Goal: Transaction & Acquisition: Book appointment/travel/reservation

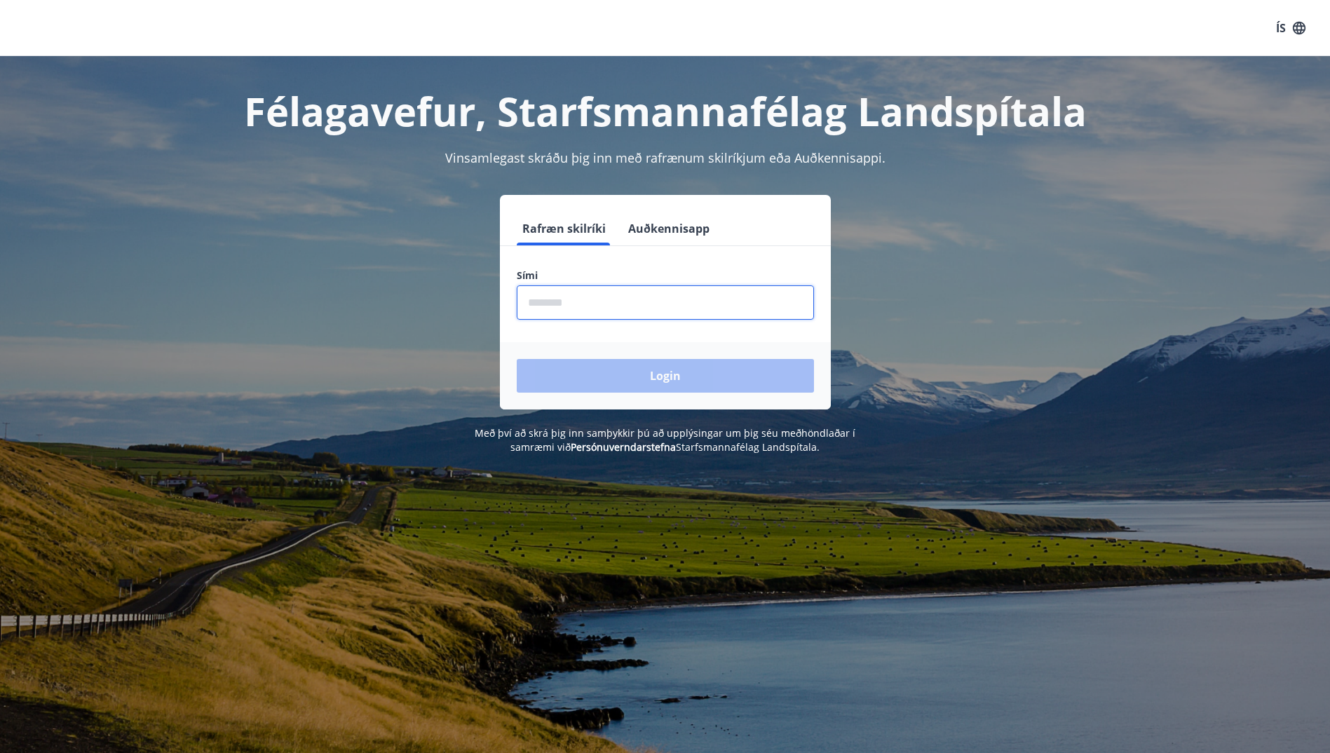
click at [614, 316] on input "phone" at bounding box center [665, 302] width 297 height 34
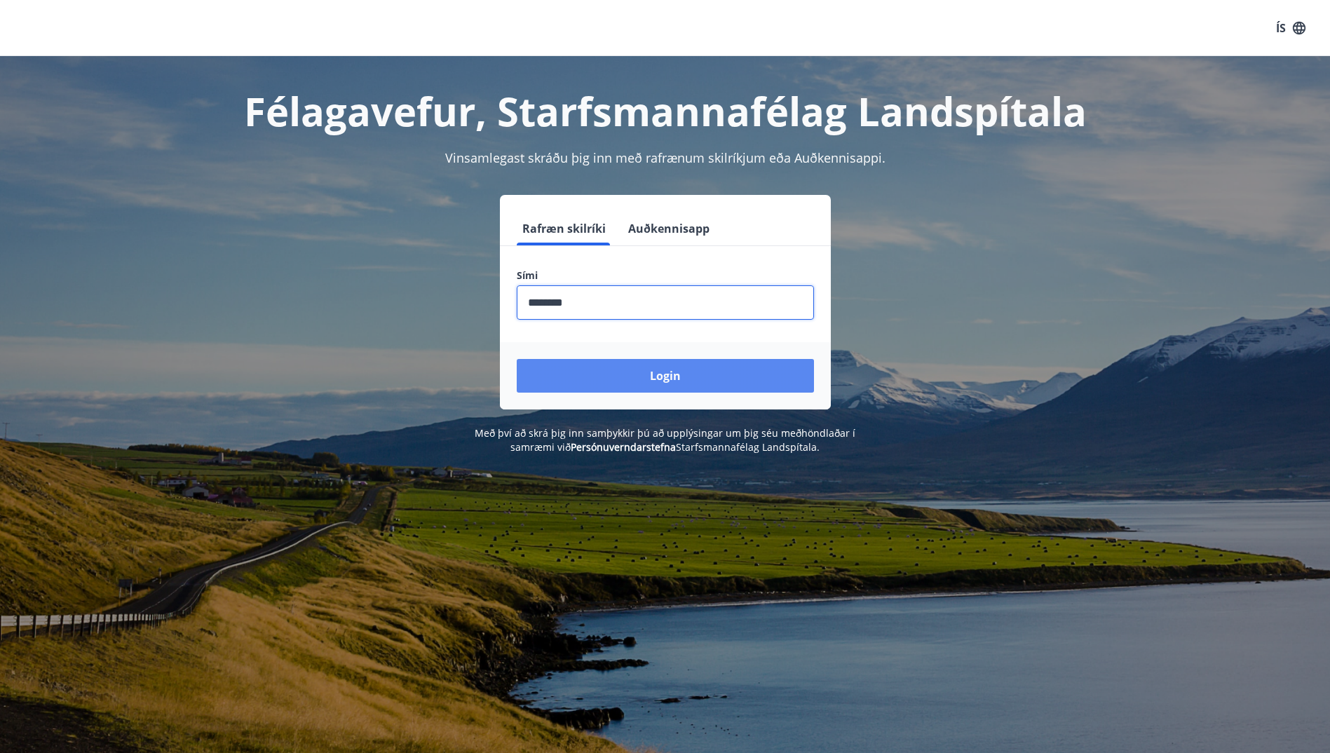
type input "********"
click at [677, 373] on button "Login" at bounding box center [665, 376] width 297 height 34
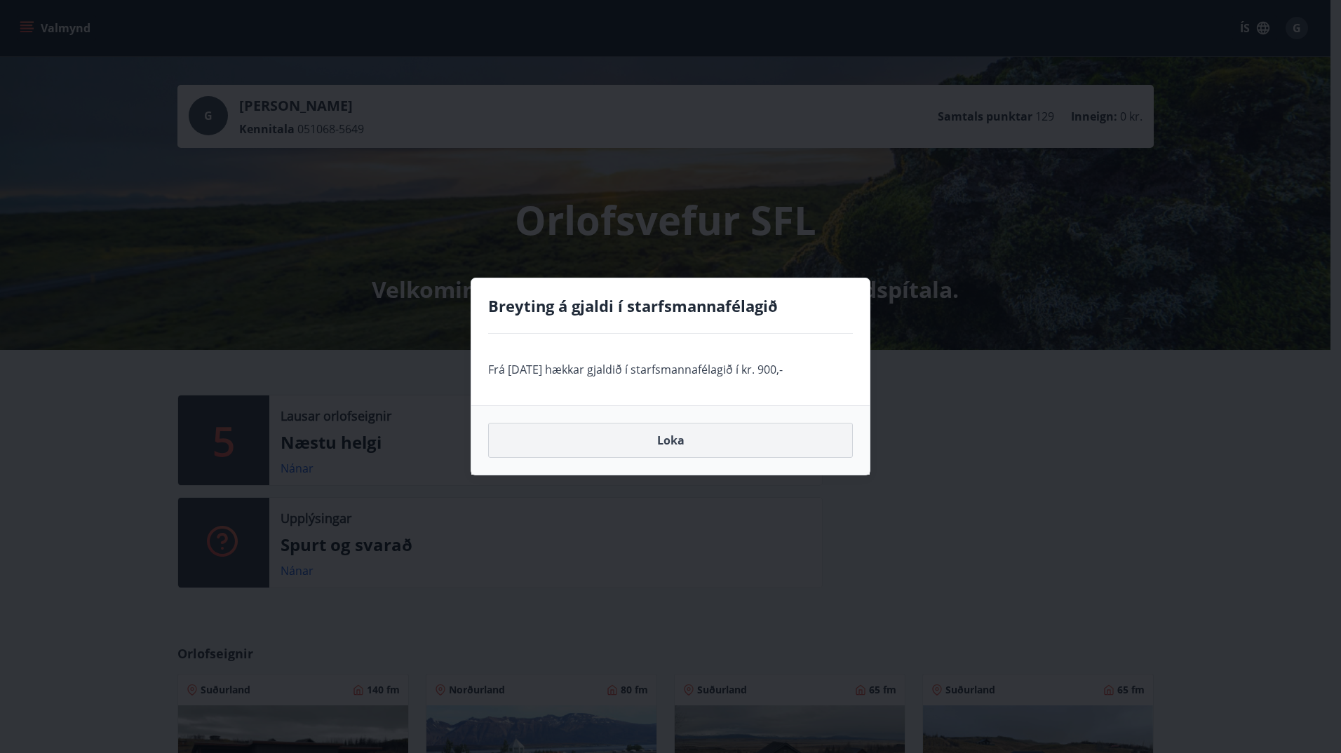
click at [694, 443] on button "Loka" at bounding box center [670, 440] width 365 height 35
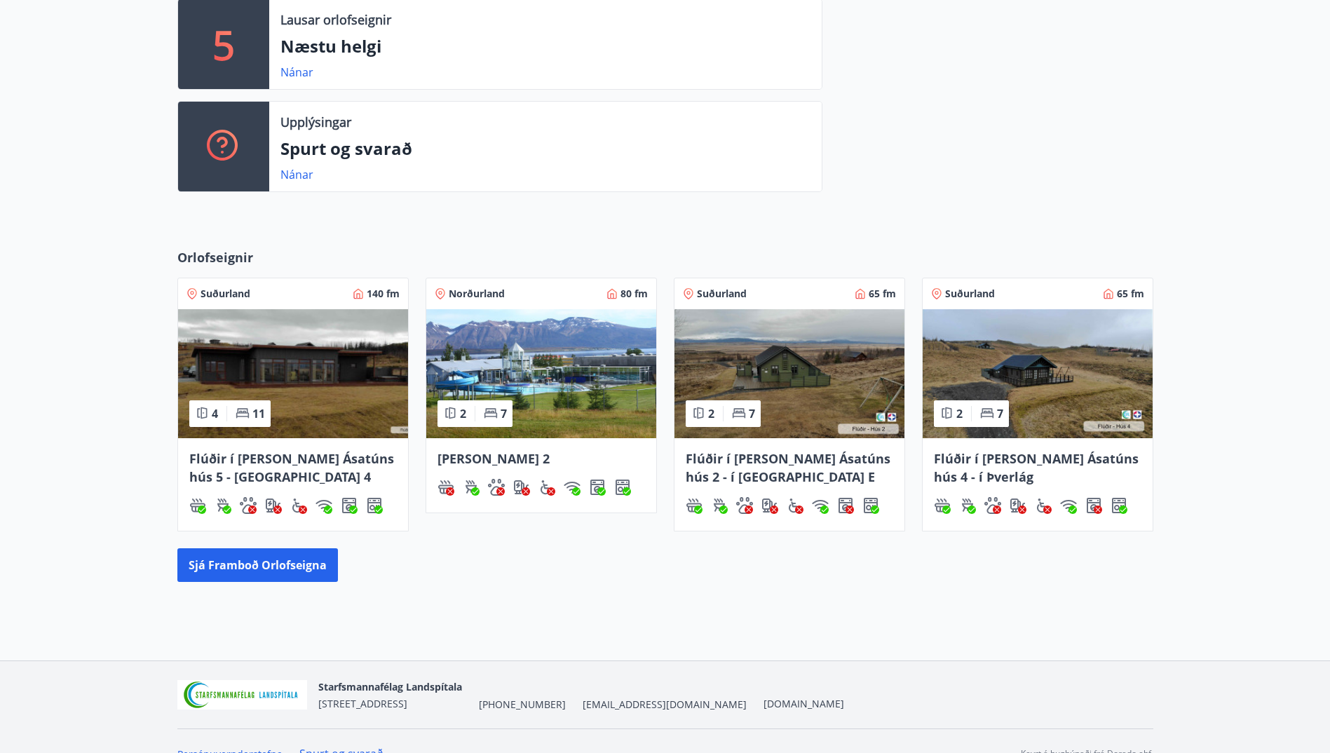
scroll to position [421, 0]
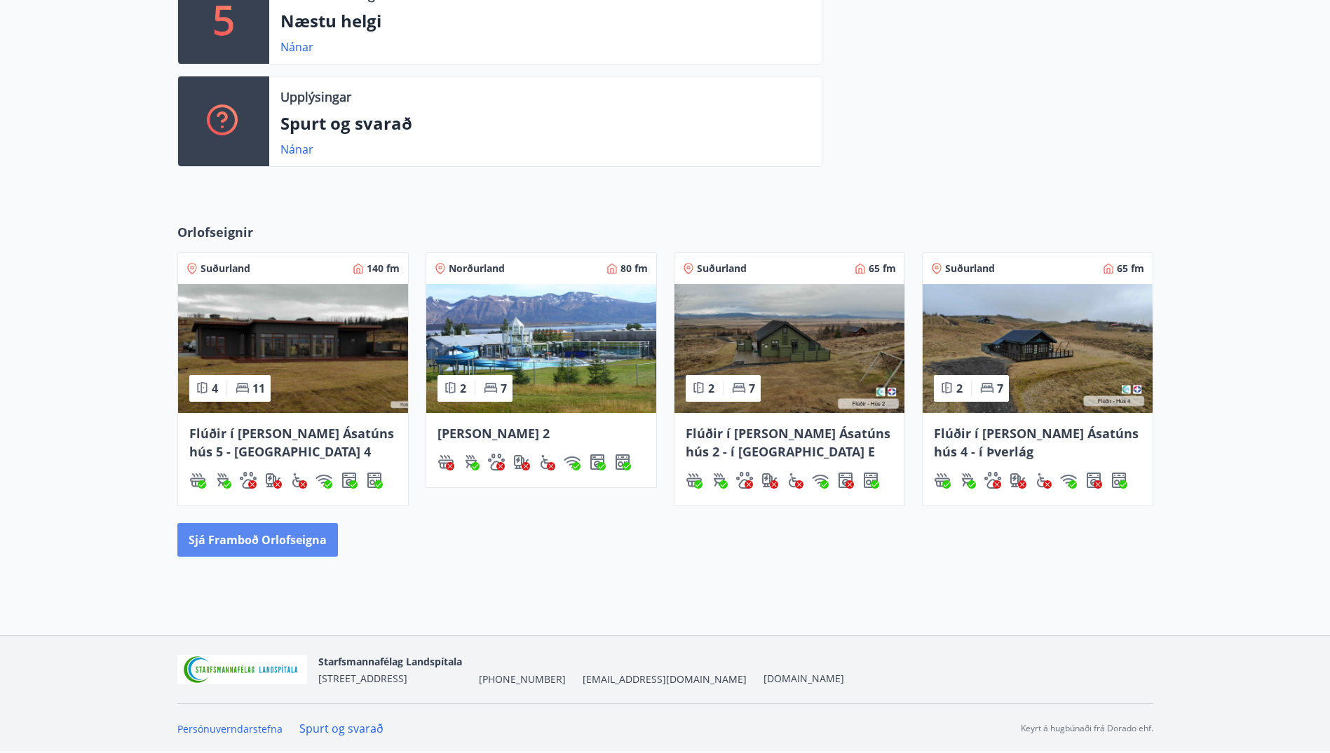
click at [303, 529] on button "Sjá framboð orlofseigna" at bounding box center [257, 540] width 161 height 34
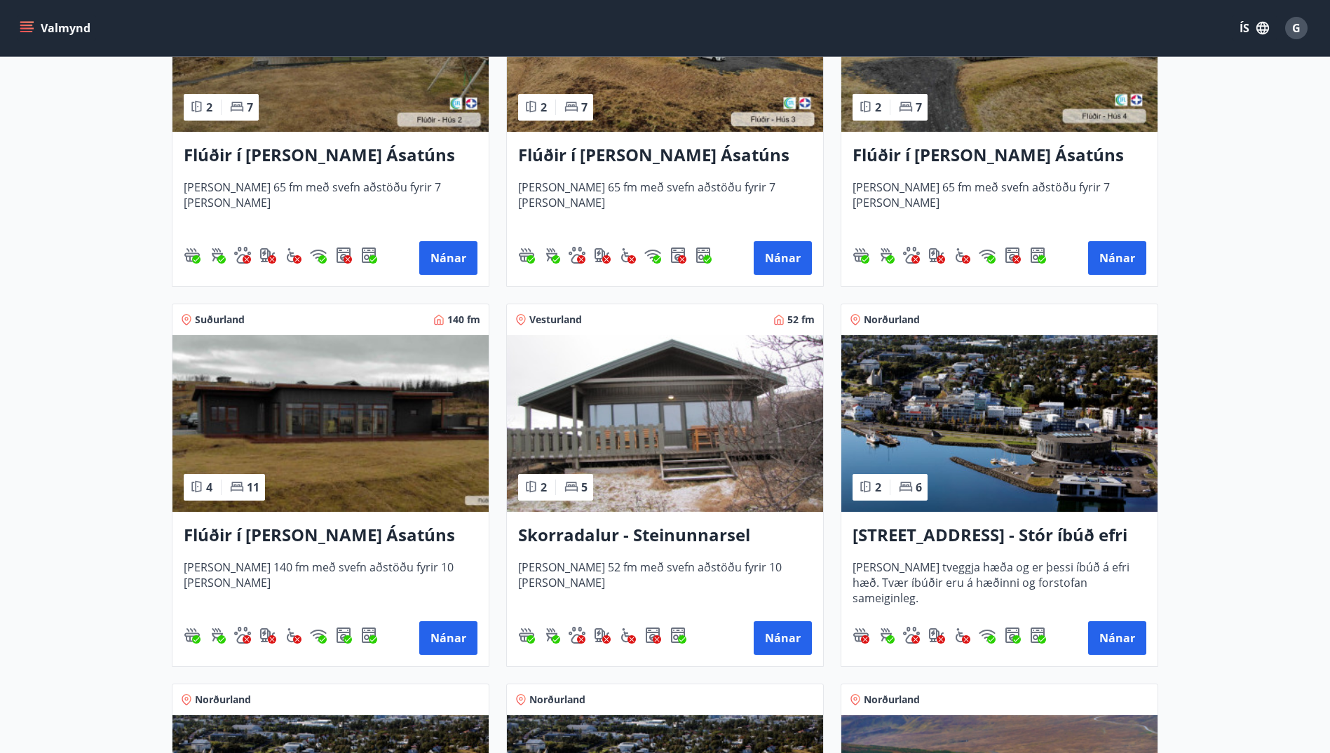
scroll to position [749, 0]
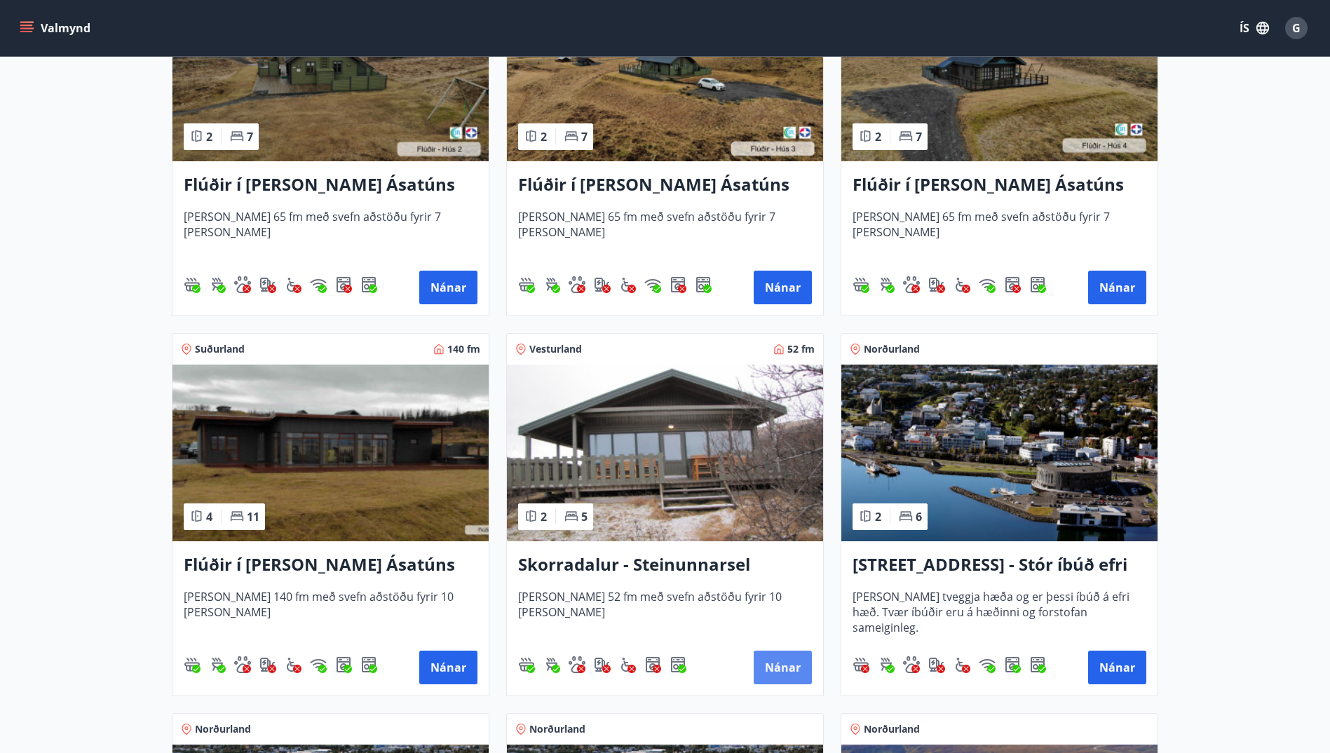
click at [771, 684] on div "Skorradalur - Steinunnarsel [PERSON_NAME] 52 fm með svefn aðstöðu fyrir 10 [PER…" at bounding box center [665, 618] width 316 height 154
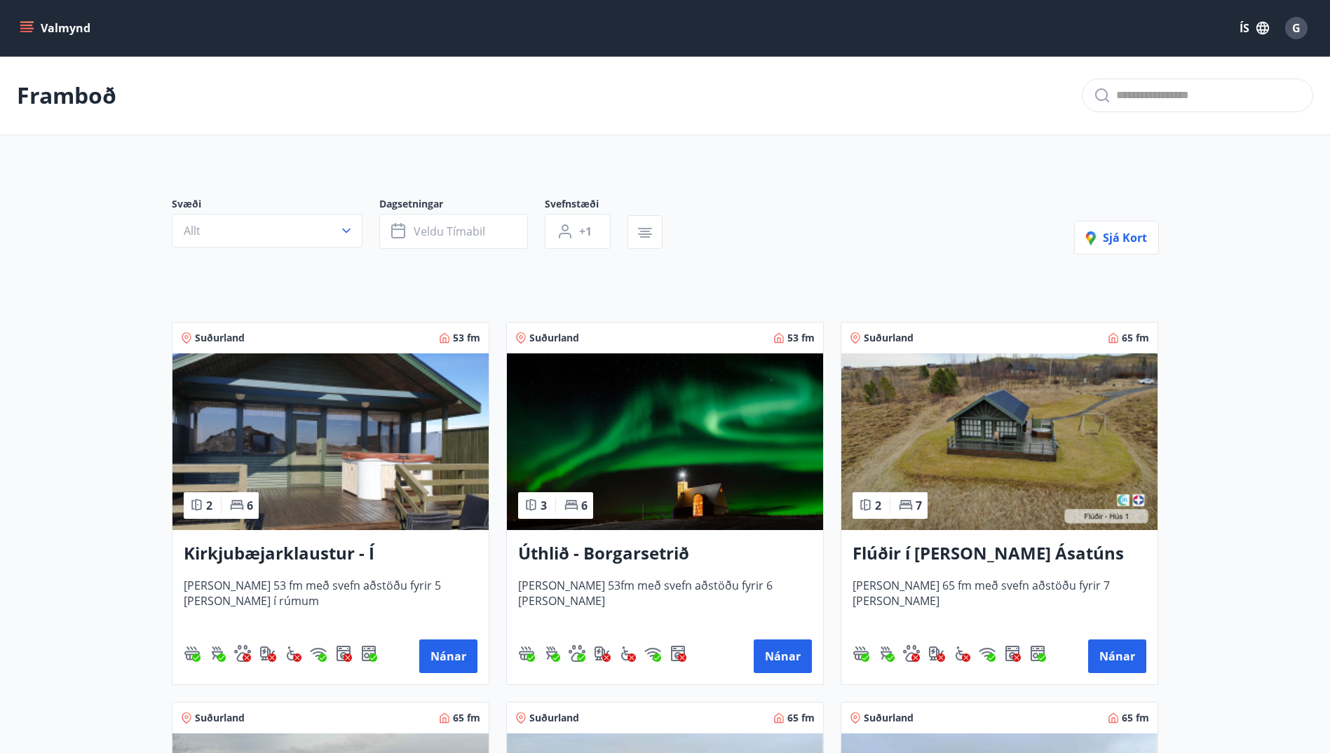
click at [654, 549] on h3 "Úthlið - Borgarsetrið" at bounding box center [665, 553] width 294 height 25
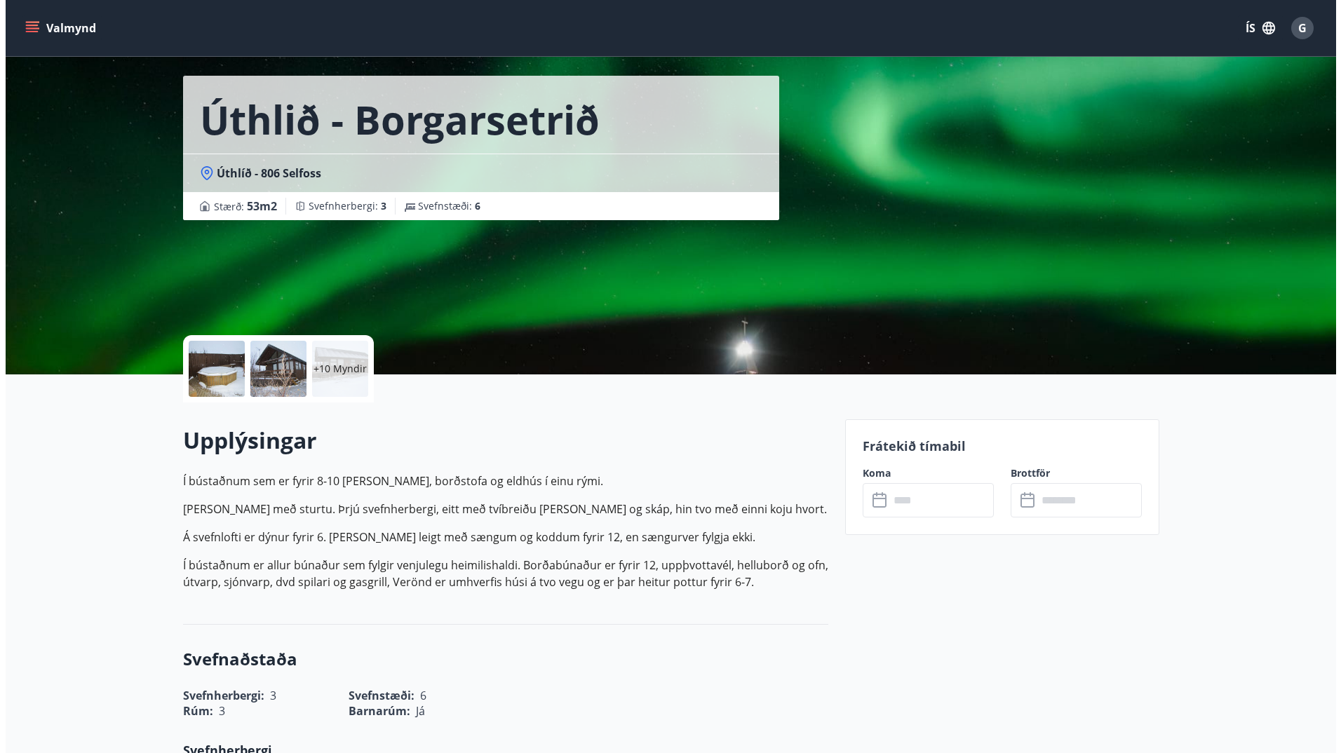
scroll to position [140, 0]
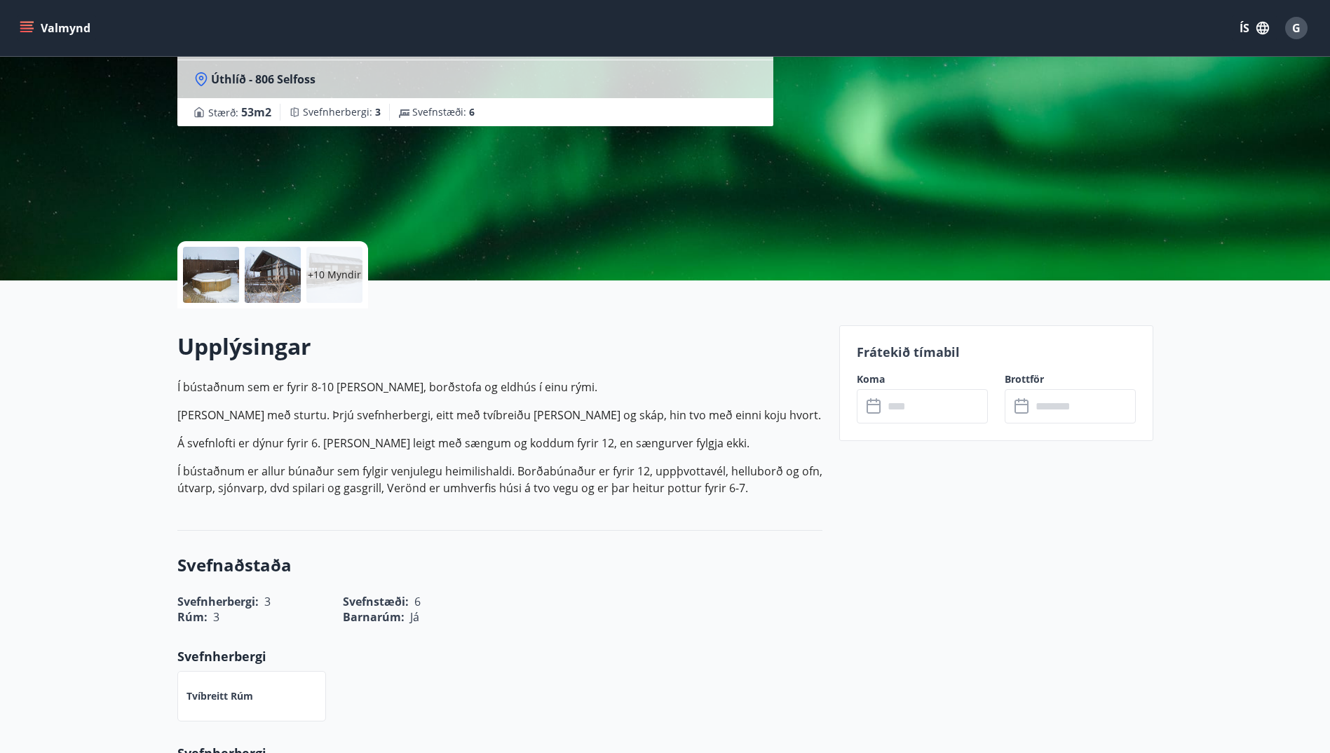
click at [339, 273] on p "+10 Myndir" at bounding box center [334, 275] width 53 height 14
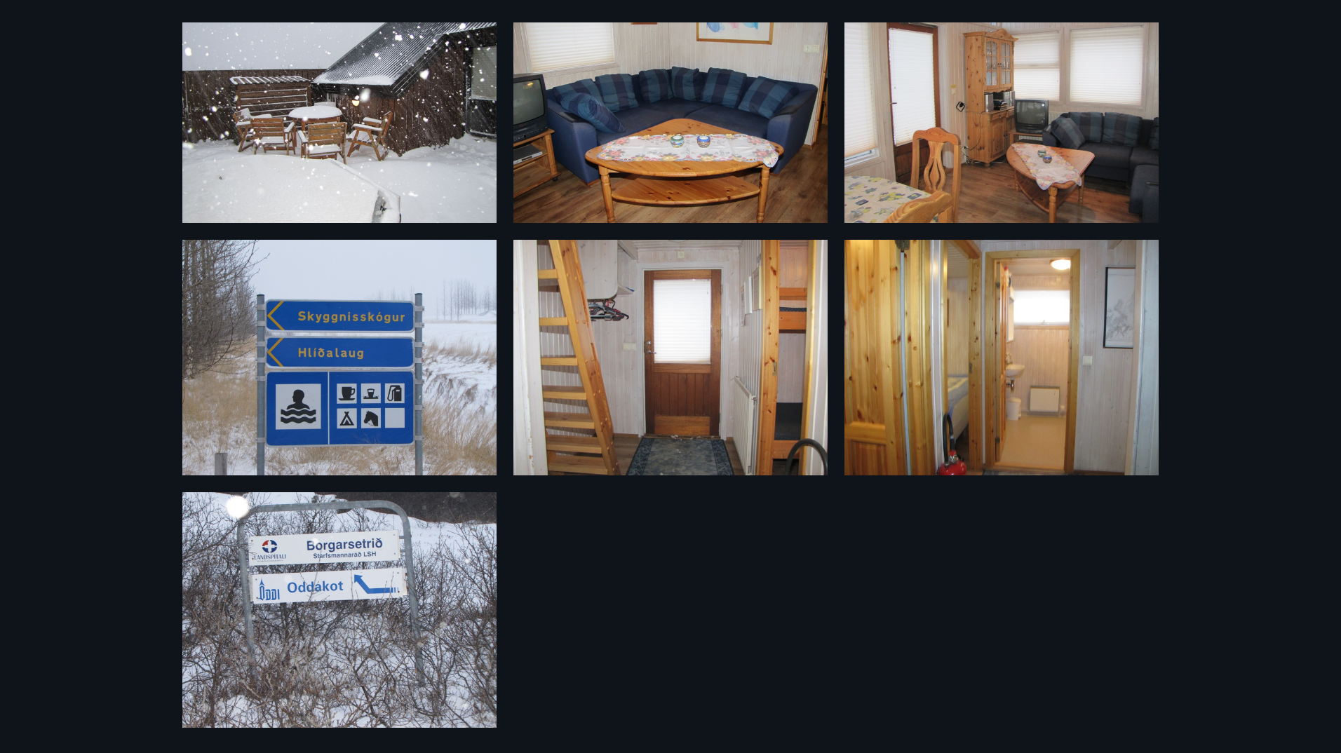
scroll to position [850, 0]
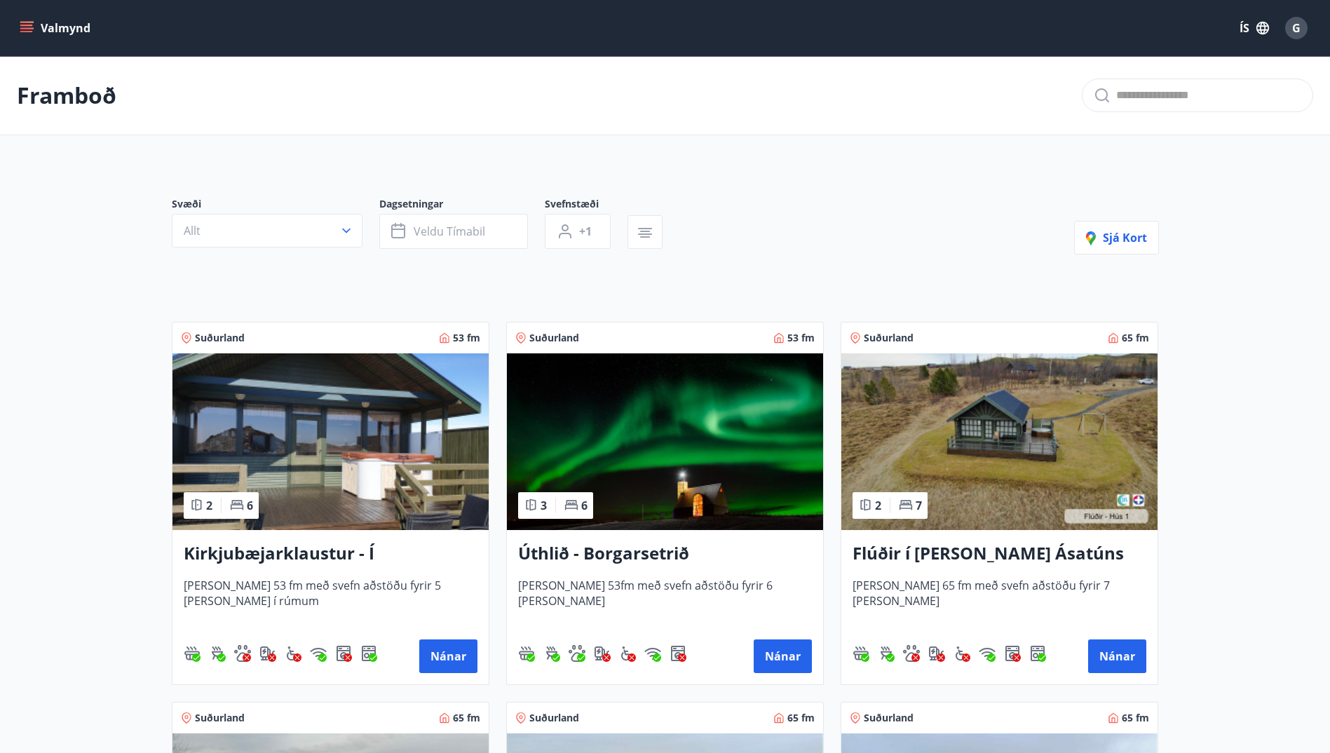
click at [661, 552] on h3 "Úthlið - Borgarsetrið" at bounding box center [665, 553] width 294 height 25
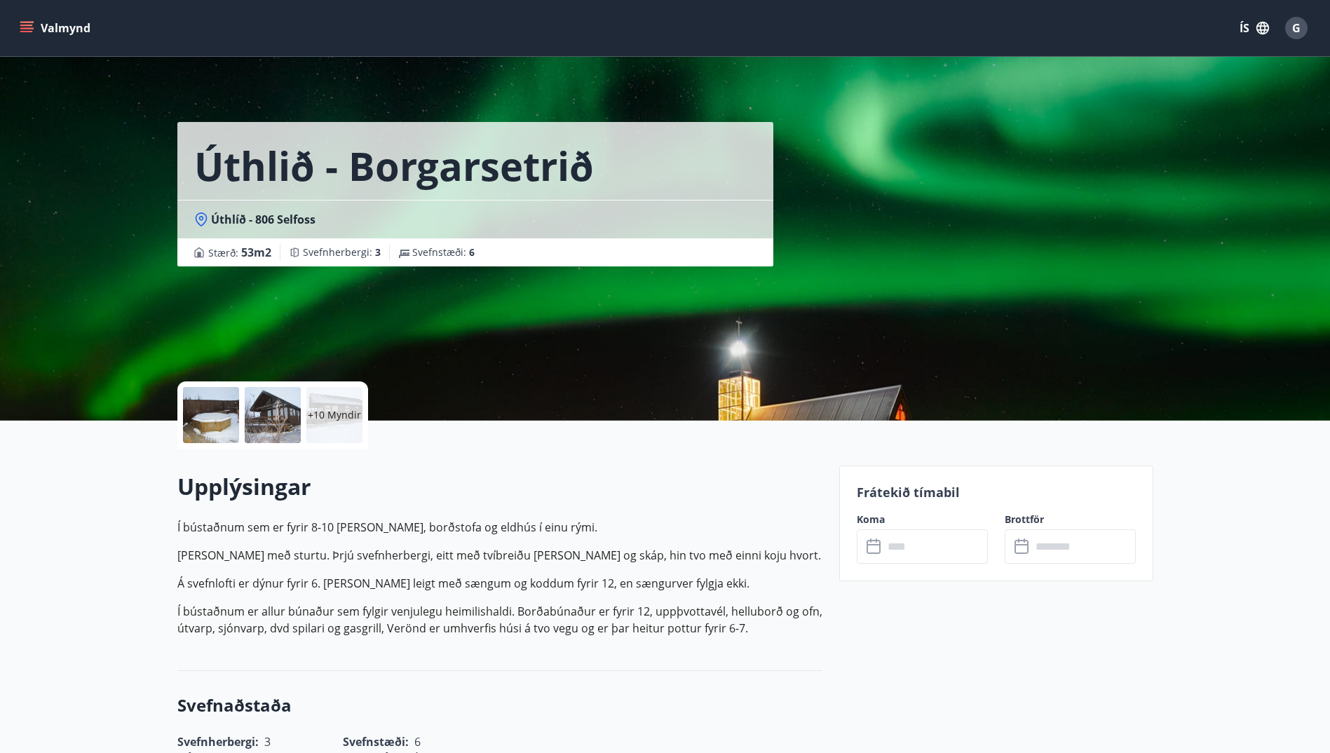
click at [872, 540] on icon at bounding box center [874, 547] width 14 height 14
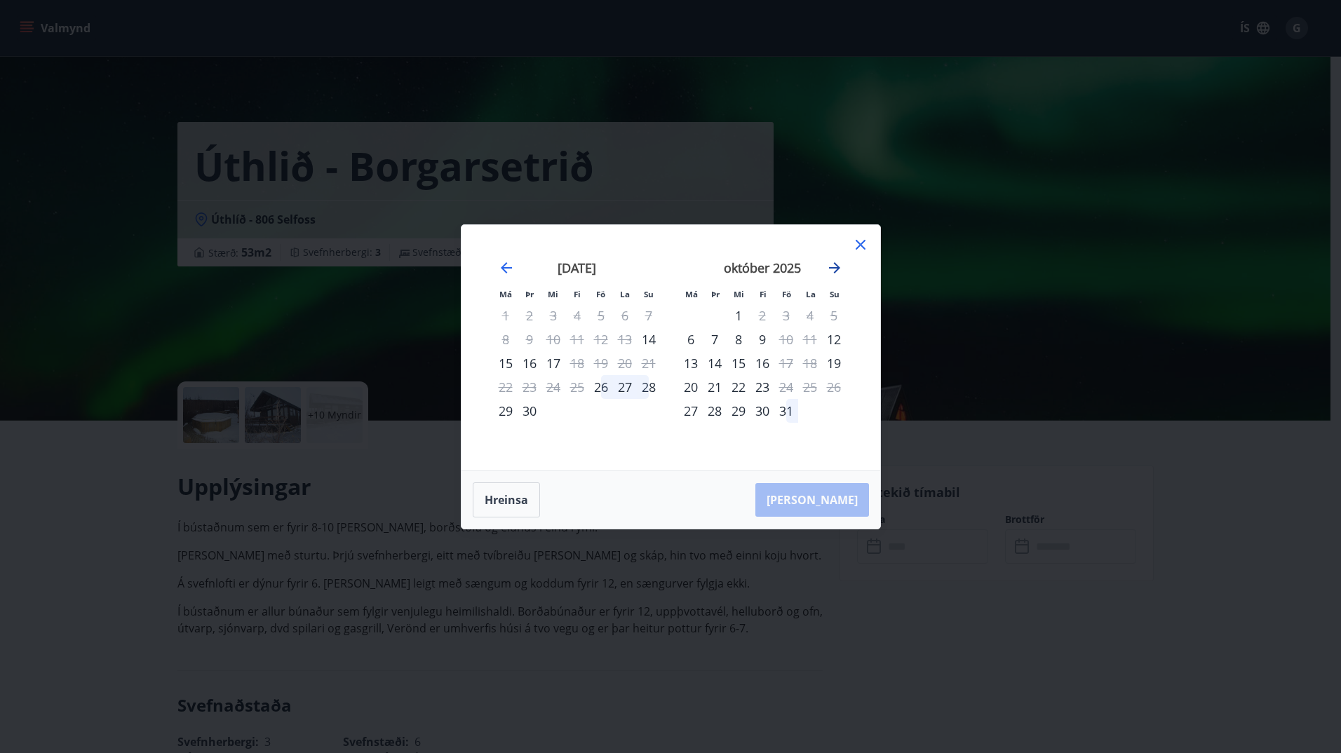
click at [835, 269] on icon "Move forward to switch to the next month." at bounding box center [834, 267] width 17 height 17
click at [855, 237] on icon at bounding box center [860, 244] width 17 height 17
